Goal: Task Accomplishment & Management: Use online tool/utility

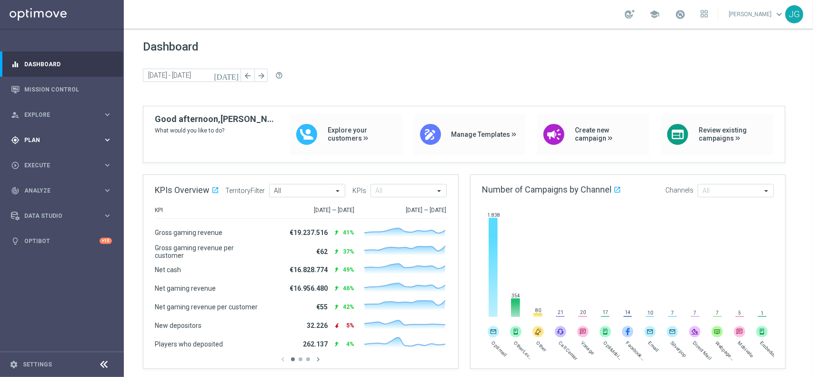
click at [45, 136] on div "gps_fixed Plan" at bounding box center [57, 140] width 92 height 9
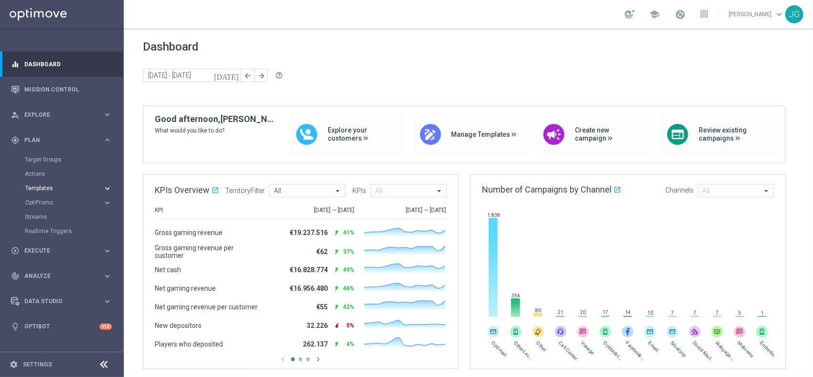
click at [51, 185] on span "Templates" at bounding box center [59, 188] width 68 height 6
click at [48, 202] on link "Optimail" at bounding box center [65, 203] width 70 height 8
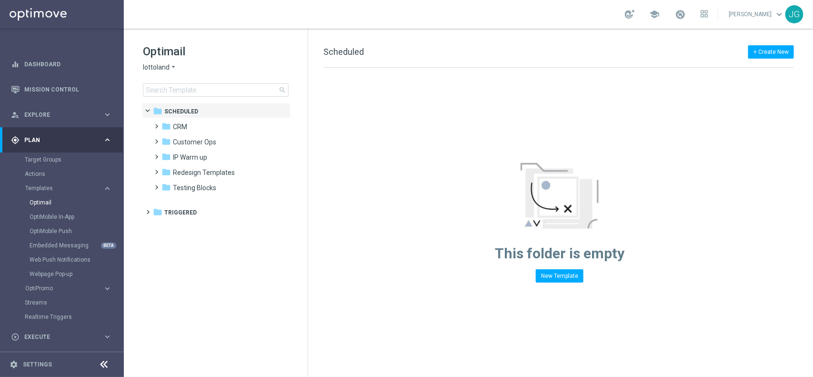
click at [171, 64] on icon "arrow_drop_down" at bounding box center [174, 67] width 8 height 9
click at [0, 0] on span "[DOMAIN_NAME]" at bounding box center [0, 0] width 0 height 0
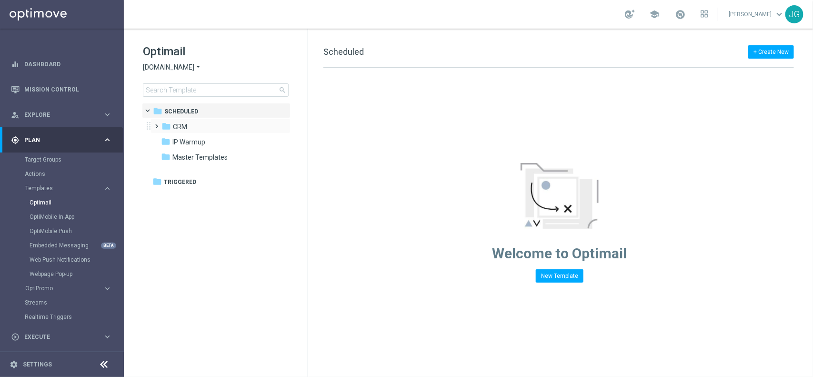
click at [157, 124] on span at bounding box center [155, 122] width 4 height 4
click at [167, 170] on span at bounding box center [164, 168] width 4 height 4
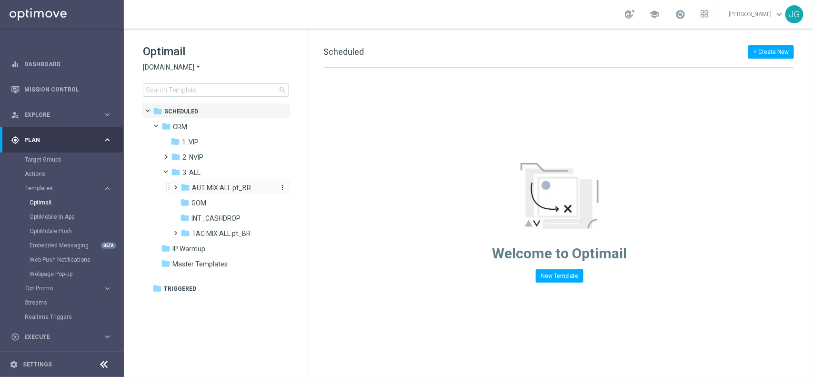
click at [196, 184] on span "AUT MIX ALL pt_BR" at bounding box center [221, 187] width 59 height 9
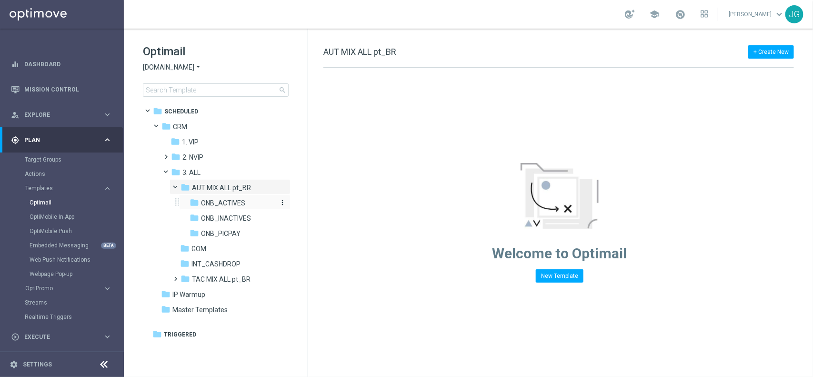
click at [215, 205] on span "ONB_ACTIVES" at bounding box center [223, 203] width 44 height 9
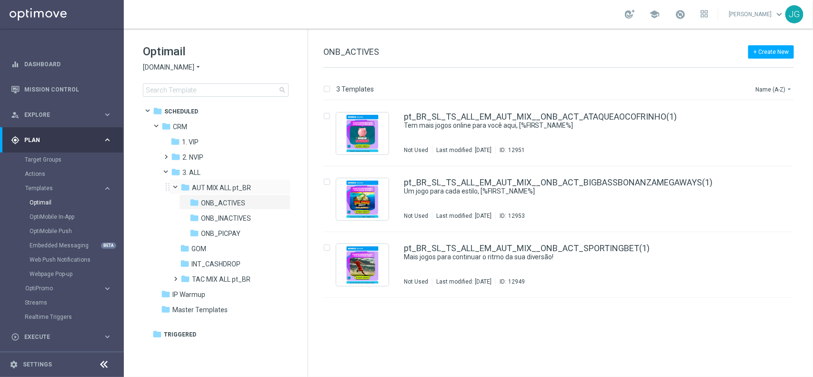
click at [178, 187] on span at bounding box center [180, 185] width 4 height 4
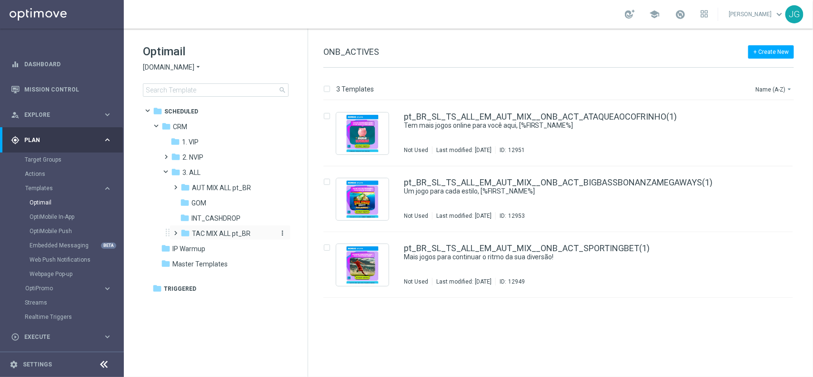
click at [205, 236] on span "TAC MIX ALL pt_BR" at bounding box center [221, 233] width 59 height 9
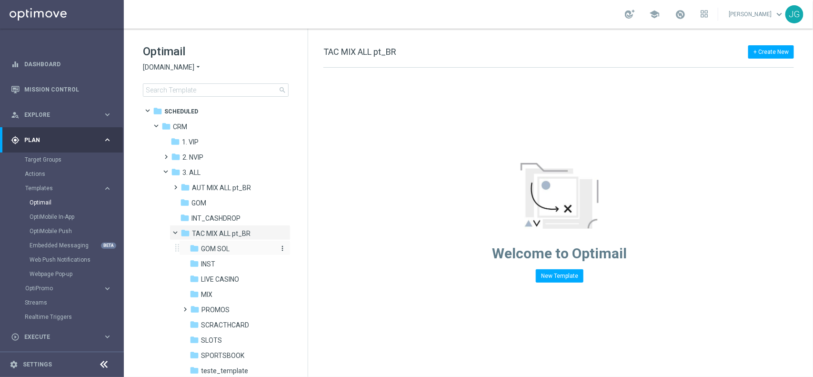
scroll to position [57, 0]
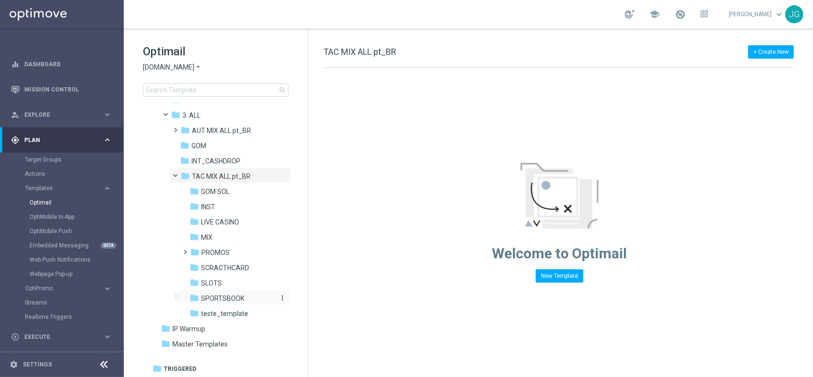
click at [222, 296] on span "SPORTSBOOK" at bounding box center [222, 298] width 43 height 9
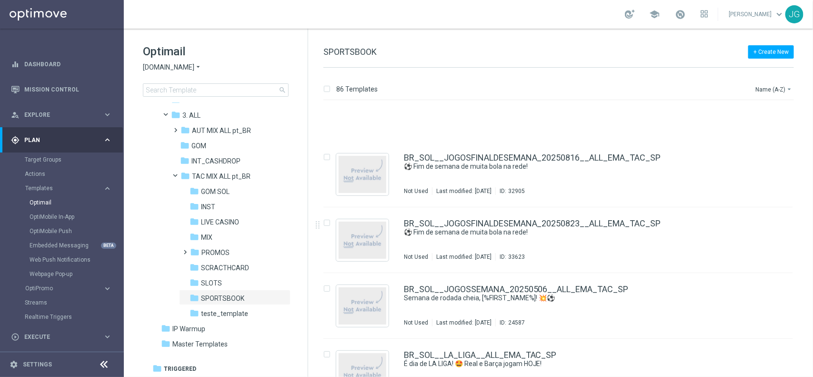
scroll to position [2176, 0]
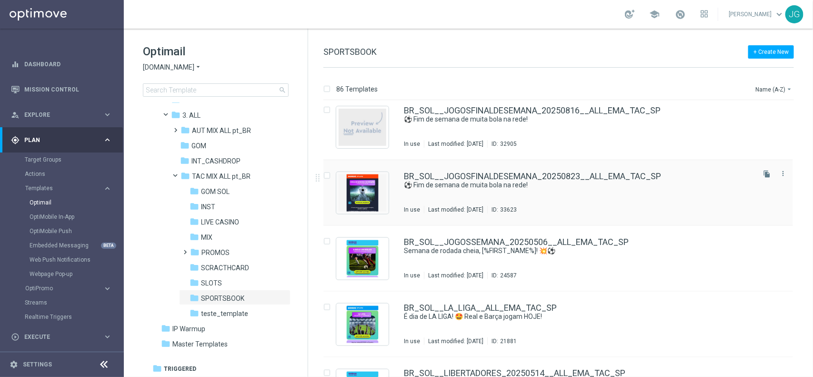
click at [464, 193] on div "BR_SOL__JOGOSFINALDESEMANA_20250823__ALL_EMA_TAC_SP ⚽️ Fim de semana de muita b…" at bounding box center [578, 192] width 349 height 41
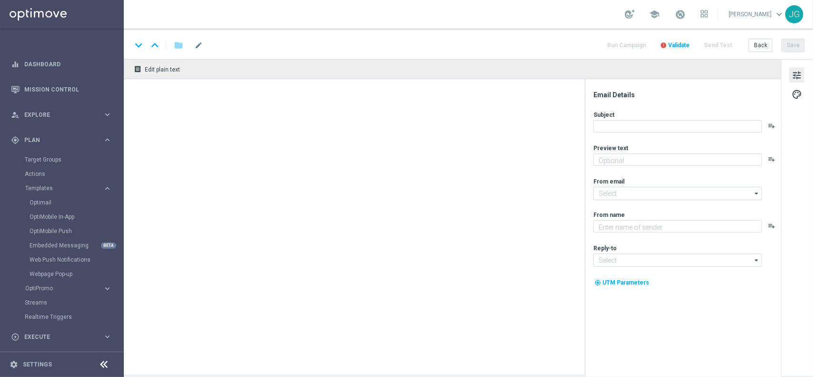
type textarea "Não perca tempo, [%FIRST_NAME%]!"
type input "contato@email.sorteonline.bet.br"
type textarea "Sorte Online Betz"
type input "suporte@sorteonline.bet.br"
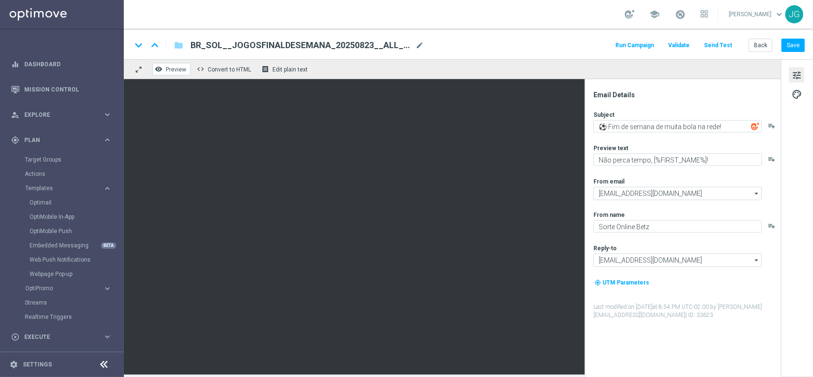
click at [176, 70] on span "Preview" at bounding box center [176, 69] width 20 height 7
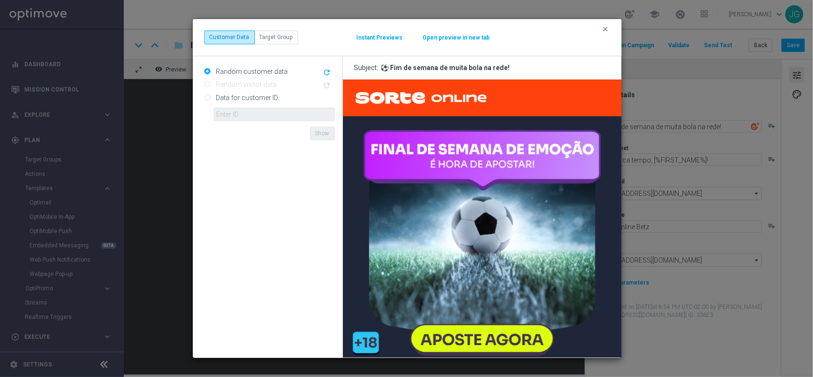
click at [444, 39] on button "Open preview in new tab" at bounding box center [457, 38] width 68 height 8
click at [608, 29] on icon "clear" at bounding box center [606, 29] width 8 height 8
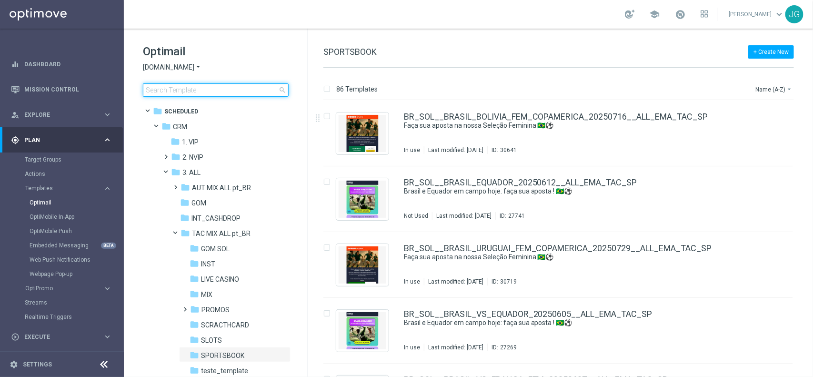
click at [220, 95] on input at bounding box center [216, 89] width 146 height 13
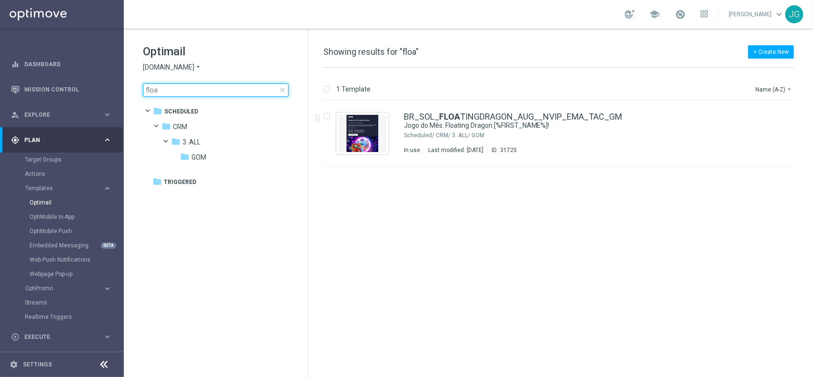
drag, startPoint x: 199, startPoint y: 91, endPoint x: 142, endPoint y: 91, distance: 57.2
click at [142, 91] on div "Optimail Sorteonline.bet.br arrow_drop_down × Sorteonline.bet.br floa close fol…" at bounding box center [216, 94] width 184 height 131
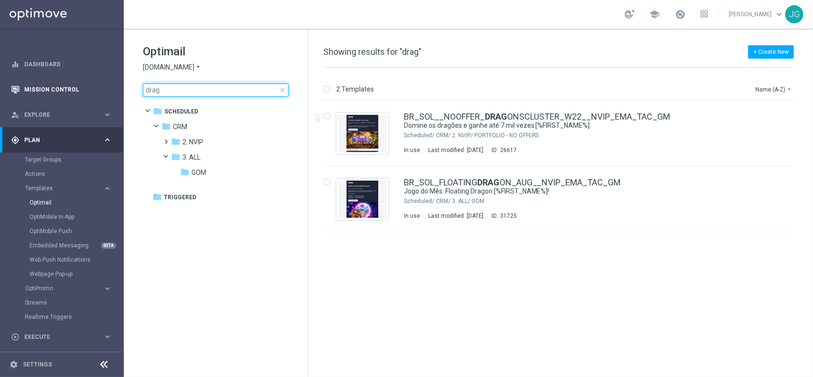
type input "drag"
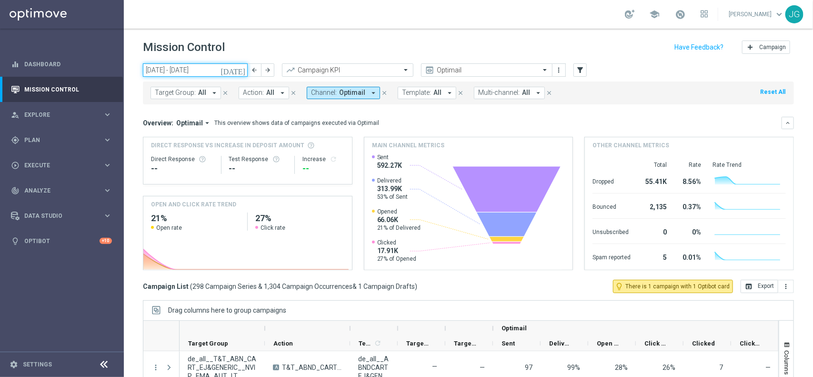
click at [222, 70] on input "[DATE] - [DATE]" at bounding box center [195, 69] width 105 height 13
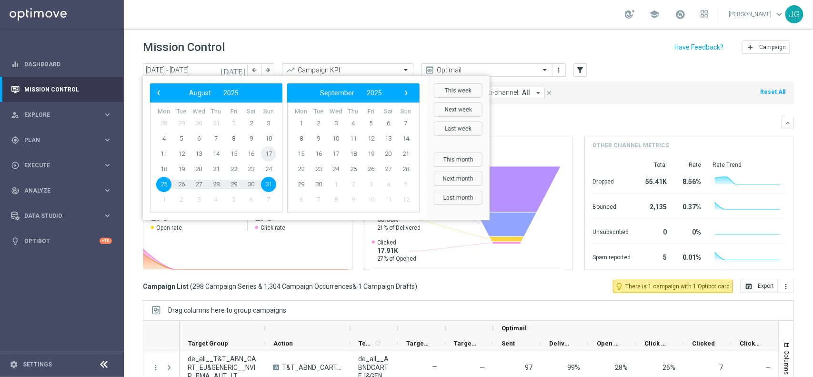
drag, startPoint x: 160, startPoint y: 184, endPoint x: 260, endPoint y: 155, distance: 103.7
click at [264, 154] on tbody "28 29 30 31 1 2 3 4 5 6 7 8 9 1" at bounding box center [216, 161] width 122 height 91
click at [267, 152] on span "17" at bounding box center [268, 153] width 15 height 15
click at [251, 170] on span "23" at bounding box center [250, 169] width 15 height 15
type input "[DATE] - [DATE]"
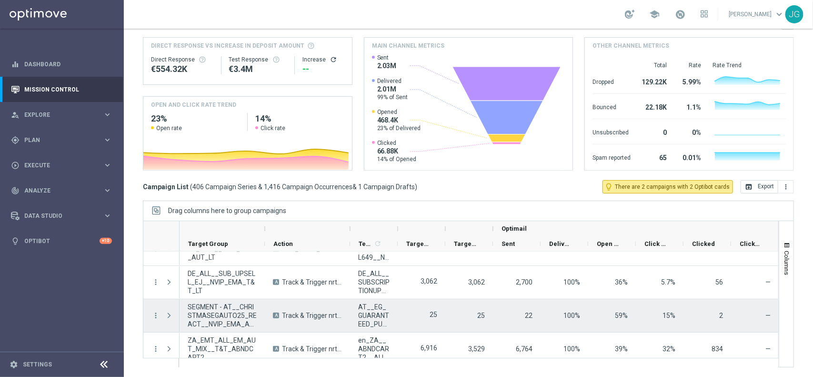
scroll to position [179, 0]
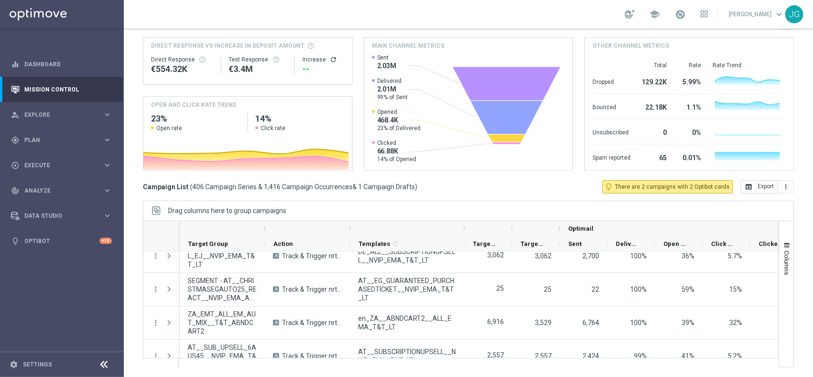
drag, startPoint x: 398, startPoint y: 229, endPoint x: 465, endPoint y: 231, distance: 66.7
click at [465, 231] on div at bounding box center [465, 228] width 4 height 15
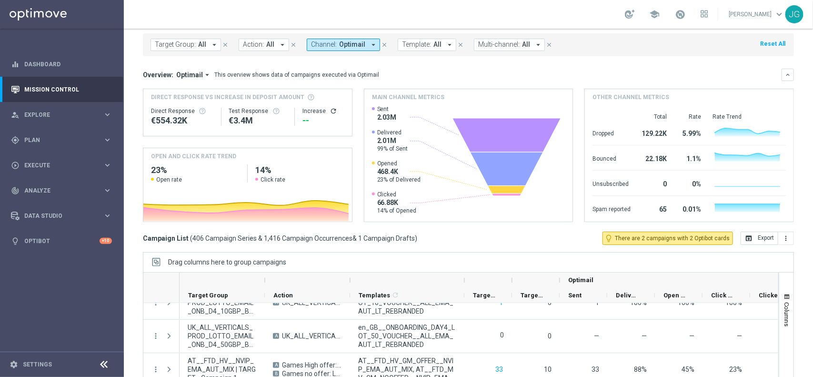
scroll to position [0, 0]
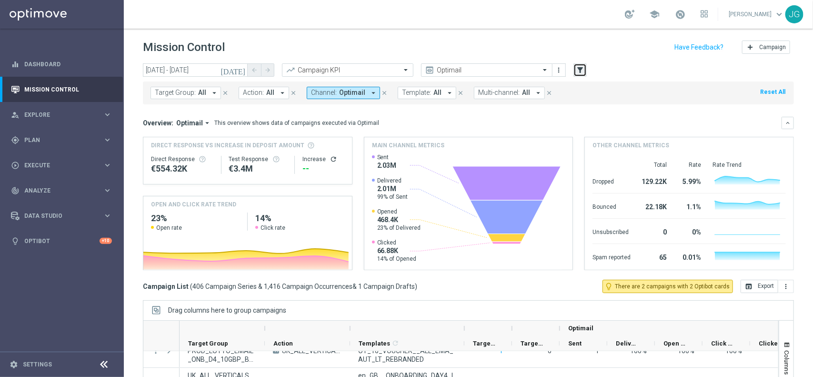
click at [579, 70] on icon "filter_alt" at bounding box center [580, 70] width 9 height 9
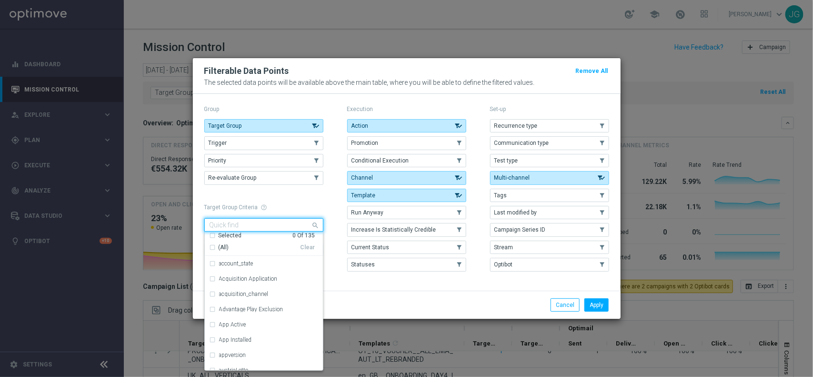
click at [300, 222] on input "text" at bounding box center [260, 226] width 101 height 8
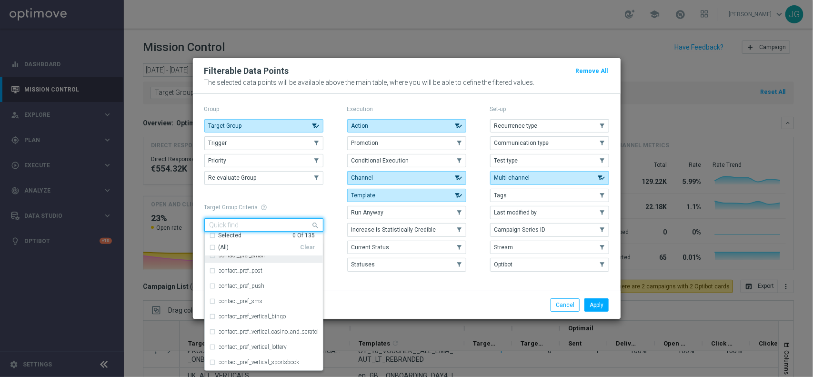
click at [299, 222] on input "text" at bounding box center [260, 226] width 101 height 8
click at [308, 207] on h1 "Target Group Criteria help_outline Only Target Groups with a selection criteria…" at bounding box center [263, 207] width 119 height 7
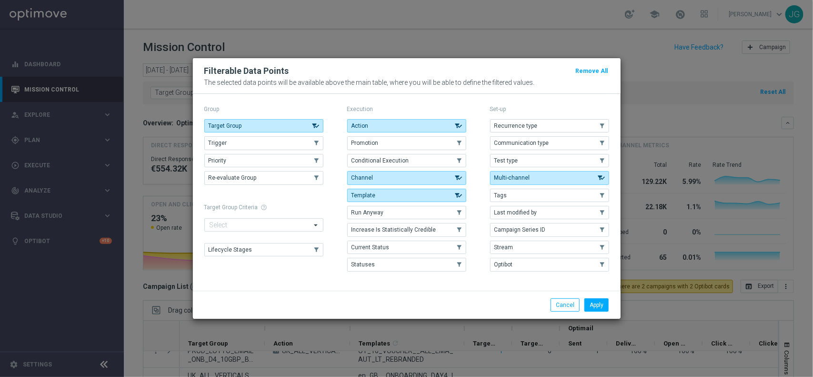
click at [680, 122] on modal-container "Filterable Data Points Remove All The selected data points will be available ab…" at bounding box center [406, 188] width 813 height 377
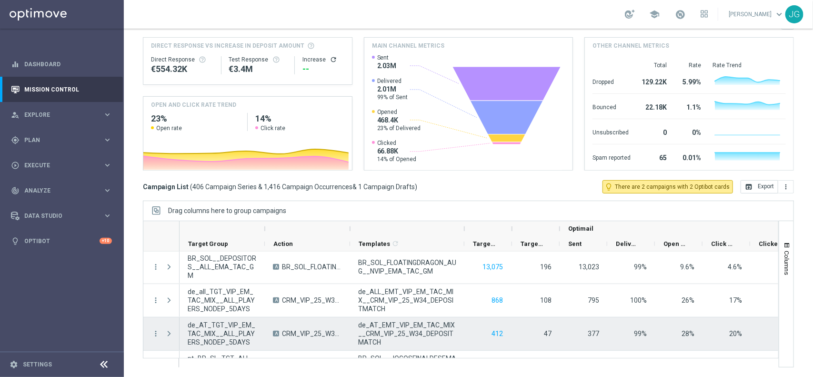
scroll to position [13349, 0]
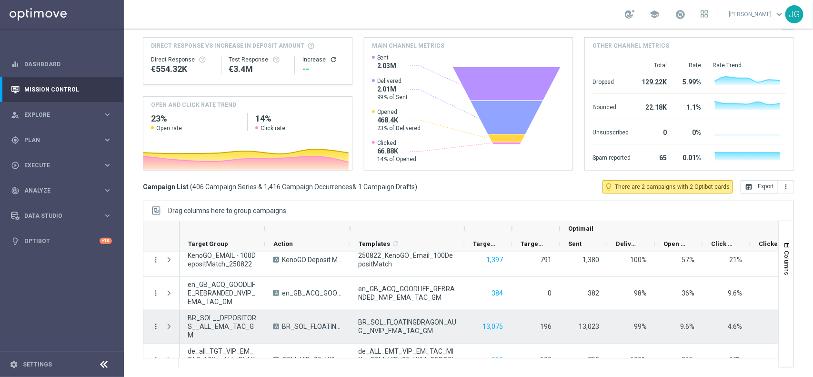
click at [158, 327] on icon "more_vert" at bounding box center [156, 326] width 9 height 9
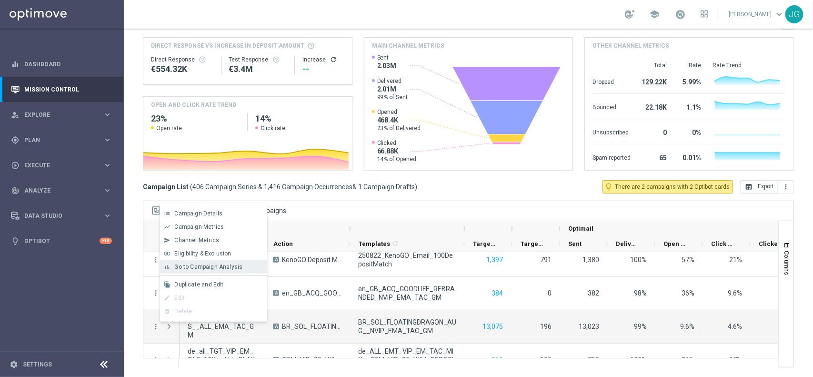
click at [222, 267] on span "Go to Campaign Analysis" at bounding box center [208, 266] width 68 height 7
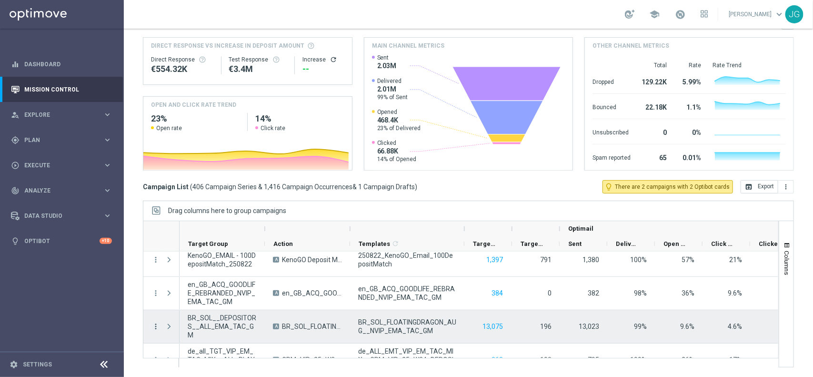
click at [155, 327] on icon "more_vert" at bounding box center [156, 326] width 9 height 9
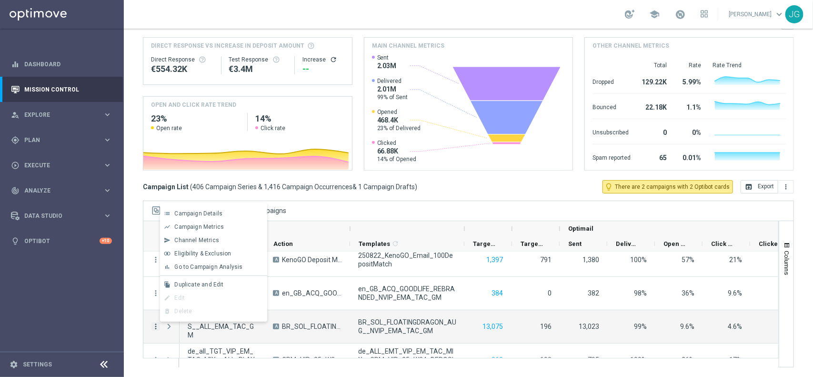
click at [207, 213] on span "Campaign Details" at bounding box center [198, 213] width 48 height 7
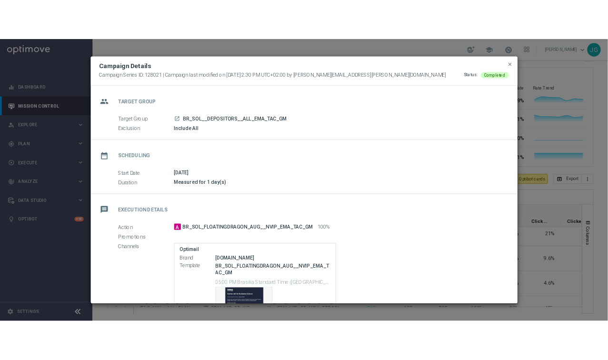
scroll to position [64, 0]
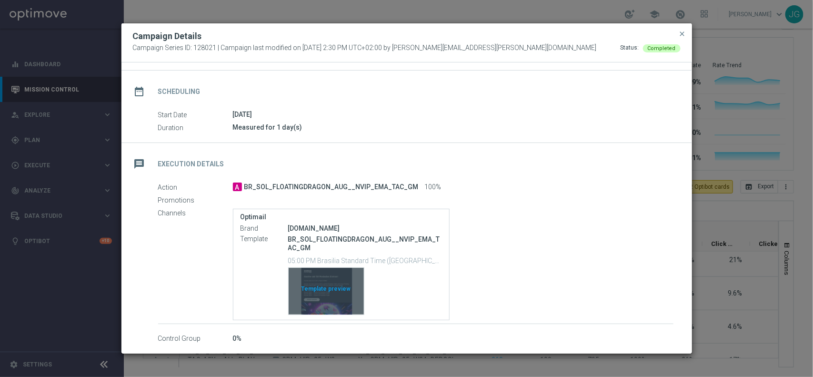
click at [340, 300] on div "Template preview" at bounding box center [326, 291] width 75 height 47
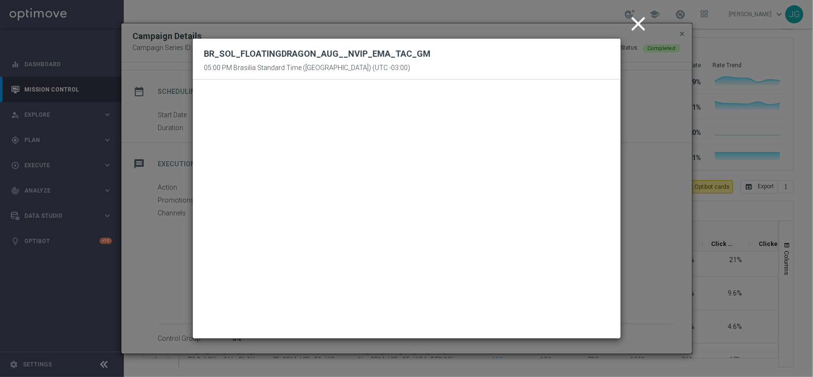
click at [636, 27] on icon "close" at bounding box center [639, 24] width 24 height 24
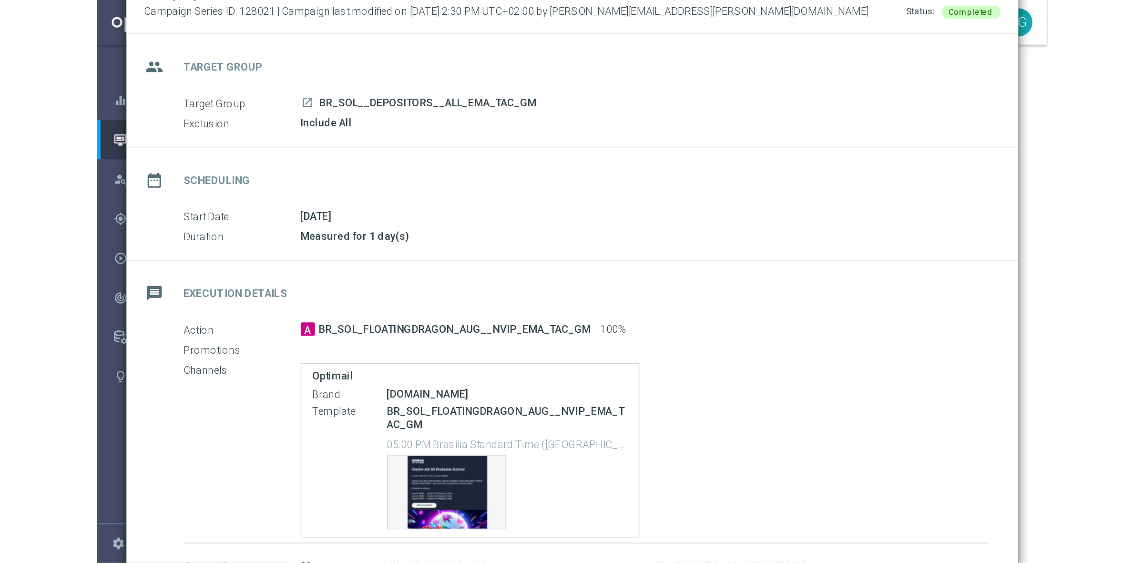
scroll to position [0, 0]
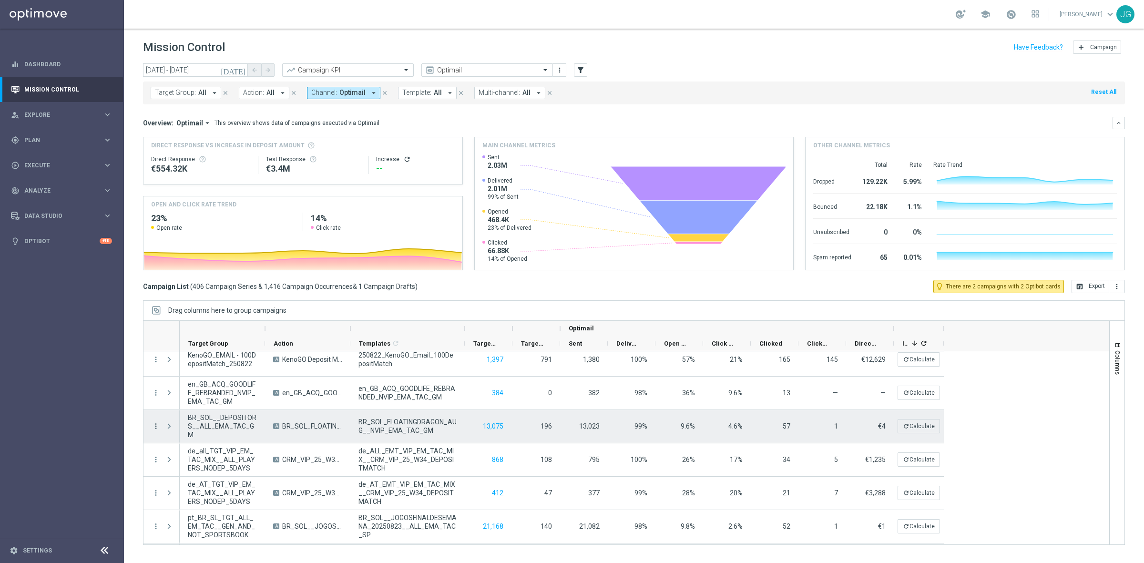
click at [156, 376] on icon "more_vert" at bounding box center [156, 426] width 9 height 9
click at [171, 376] on div "list" at bounding box center [167, 432] width 14 height 7
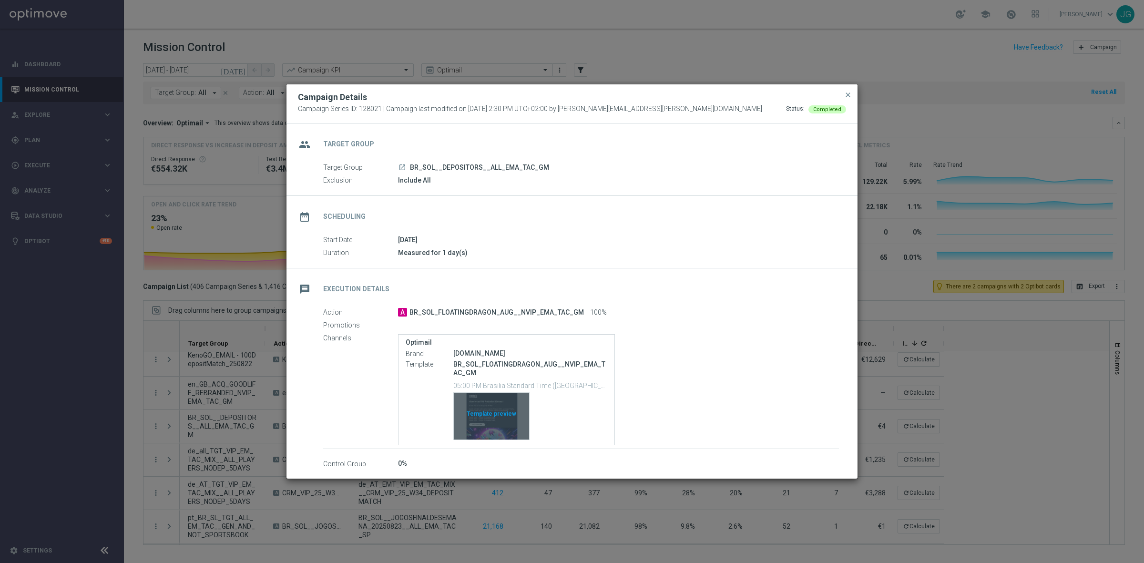
click at [498, 376] on div "Template preview" at bounding box center [491, 416] width 75 height 47
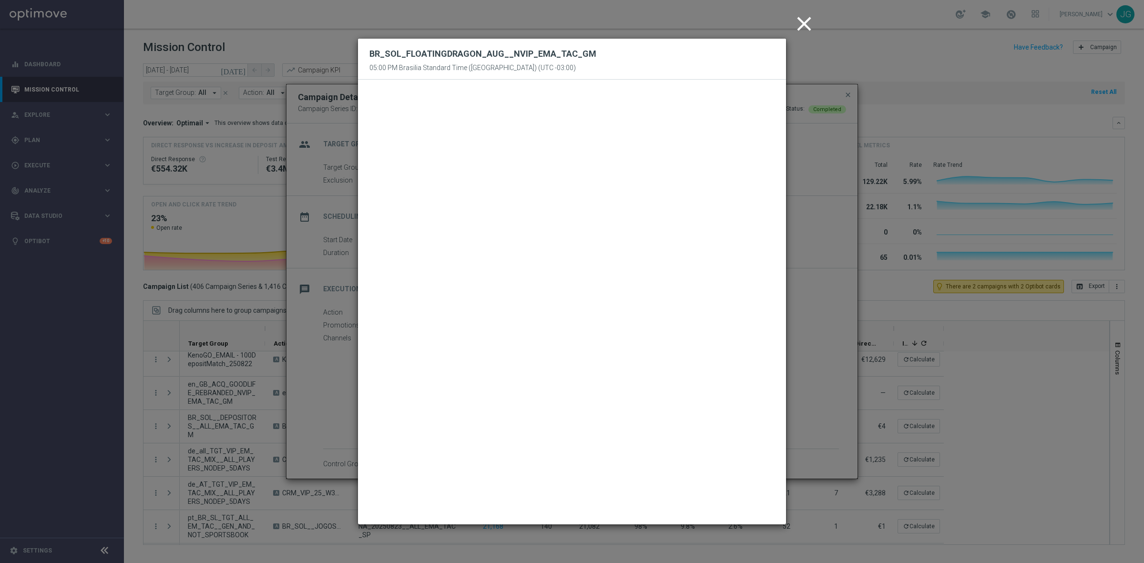
click at [808, 20] on icon "close" at bounding box center [804, 24] width 24 height 24
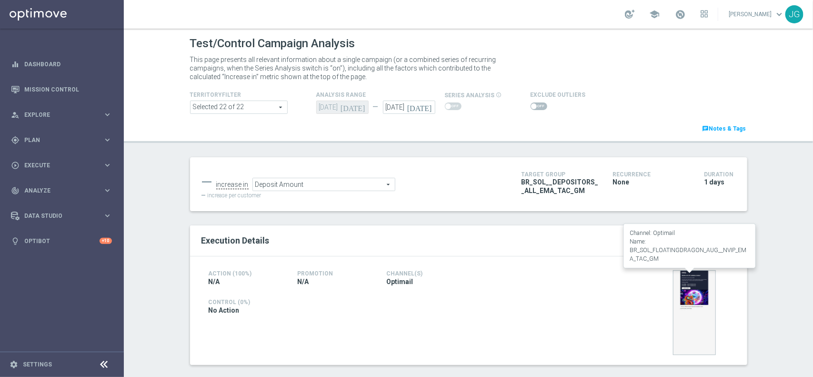
click at [680, 291] on img at bounding box center [694, 312] width 43 height 85
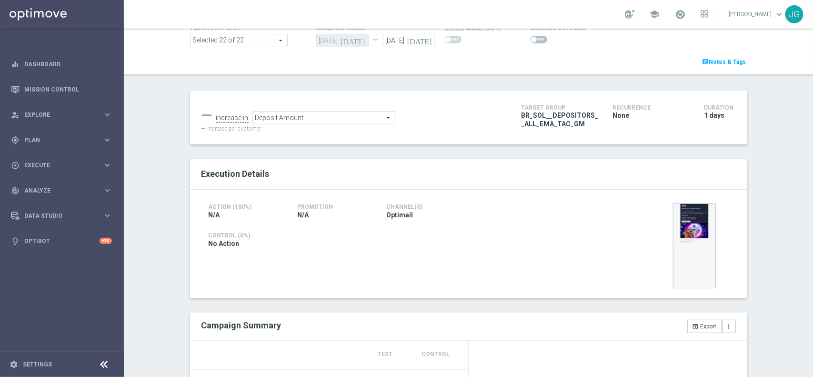
scroll to position [298, 0]
